Goal: Browse casually: Explore the website without a specific task or goal

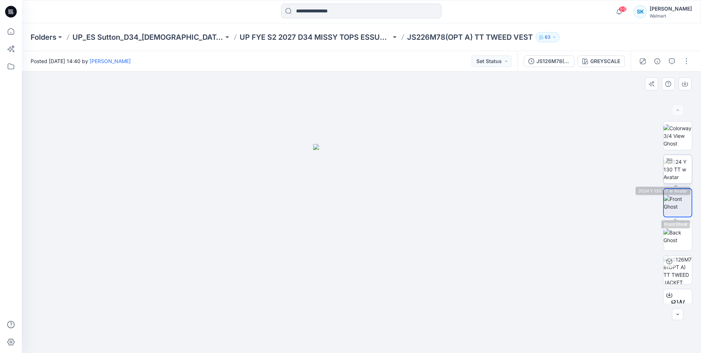
click at [674, 165] on img at bounding box center [678, 169] width 28 height 23
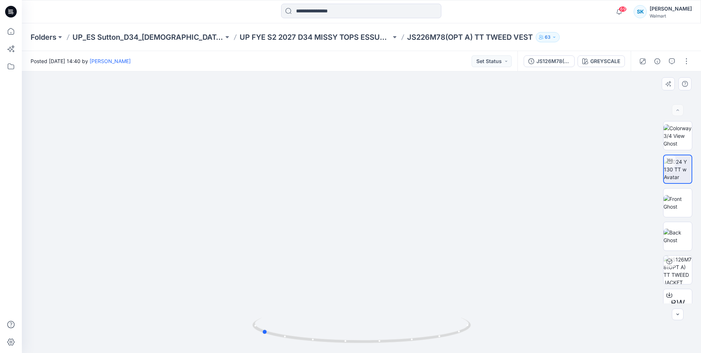
drag, startPoint x: 419, startPoint y: 338, endPoint x: 319, endPoint y: 345, distance: 100.4
click at [319, 345] on div at bounding box center [361, 211] width 679 height 281
click at [679, 237] on img at bounding box center [678, 235] width 28 height 15
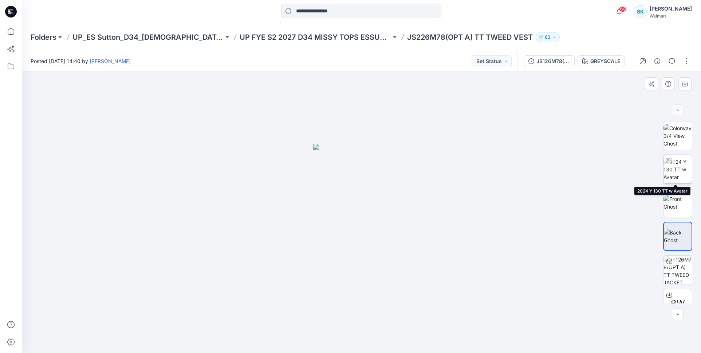
click at [677, 170] on img at bounding box center [678, 169] width 28 height 23
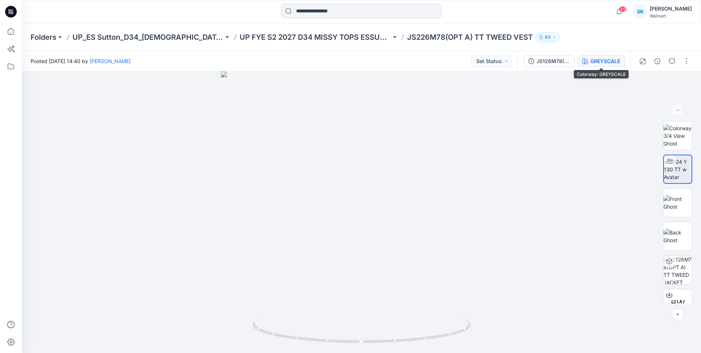
click at [607, 57] on div "GREYSCALE" at bounding box center [606, 61] width 30 height 8
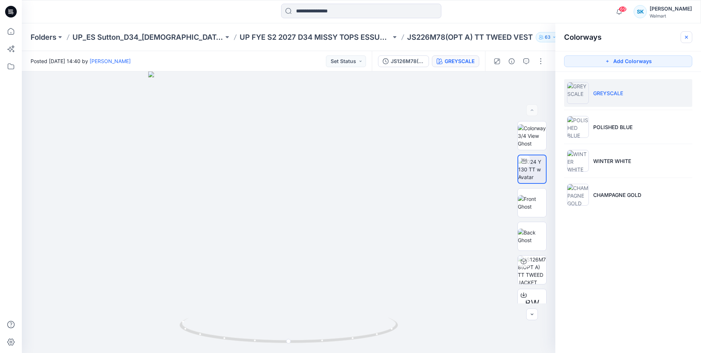
click at [687, 38] on icon "button" at bounding box center [687, 37] width 6 height 6
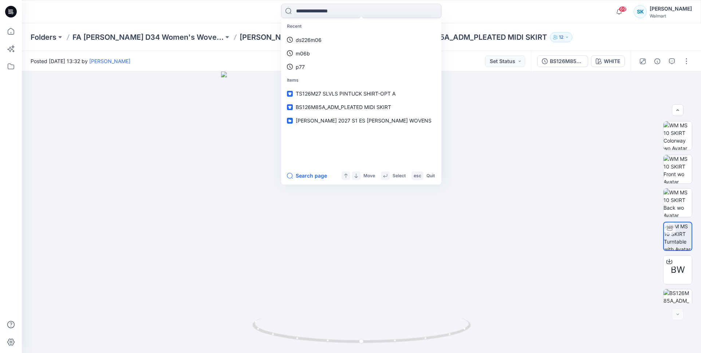
click at [523, 15] on div "Recent ds226m06 m06b p77 Items TS126M27 SLVLS PINTUCK SHIRT-OPT A BS126M85A_ADM…" at bounding box center [362, 12] width 340 height 16
